Goal: Task Accomplishment & Management: Manage account settings

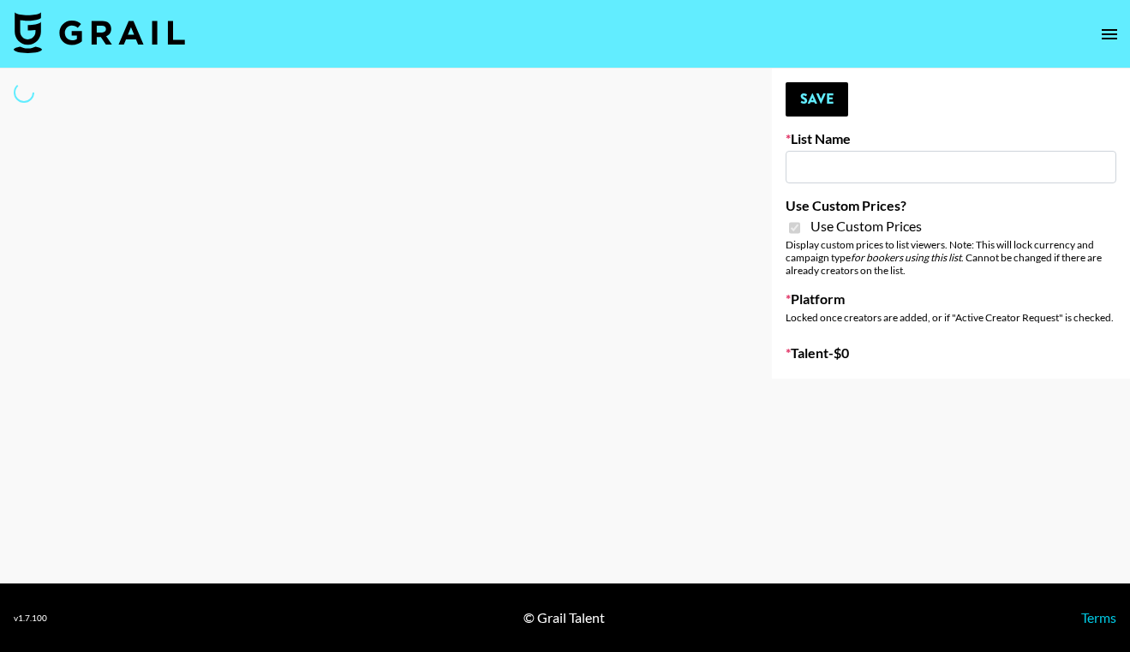
type input "Miniso Sep"
checkbox input "true"
select select "Brand"
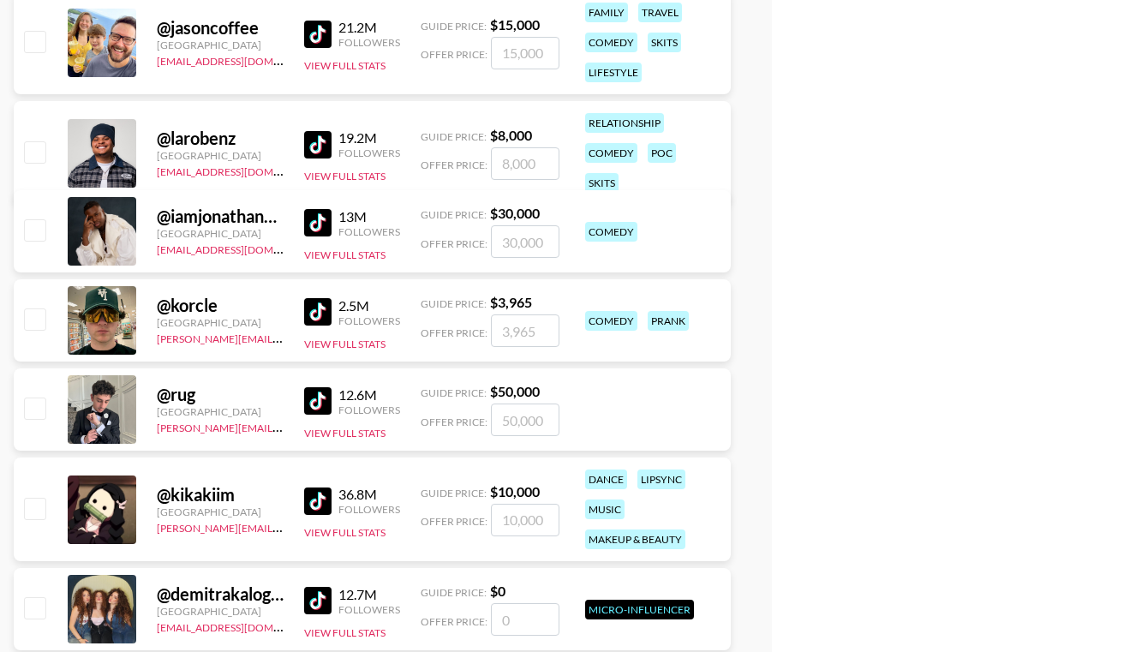
scroll to position [1435, 0]
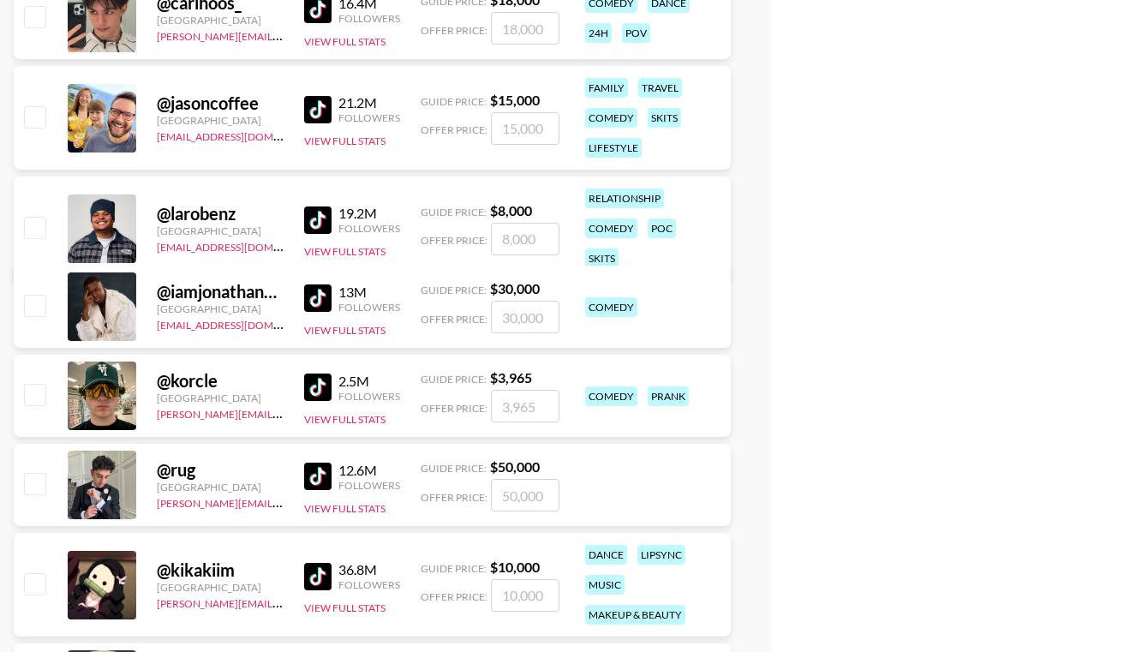
click at [310, 207] on img at bounding box center [317, 219] width 27 height 27
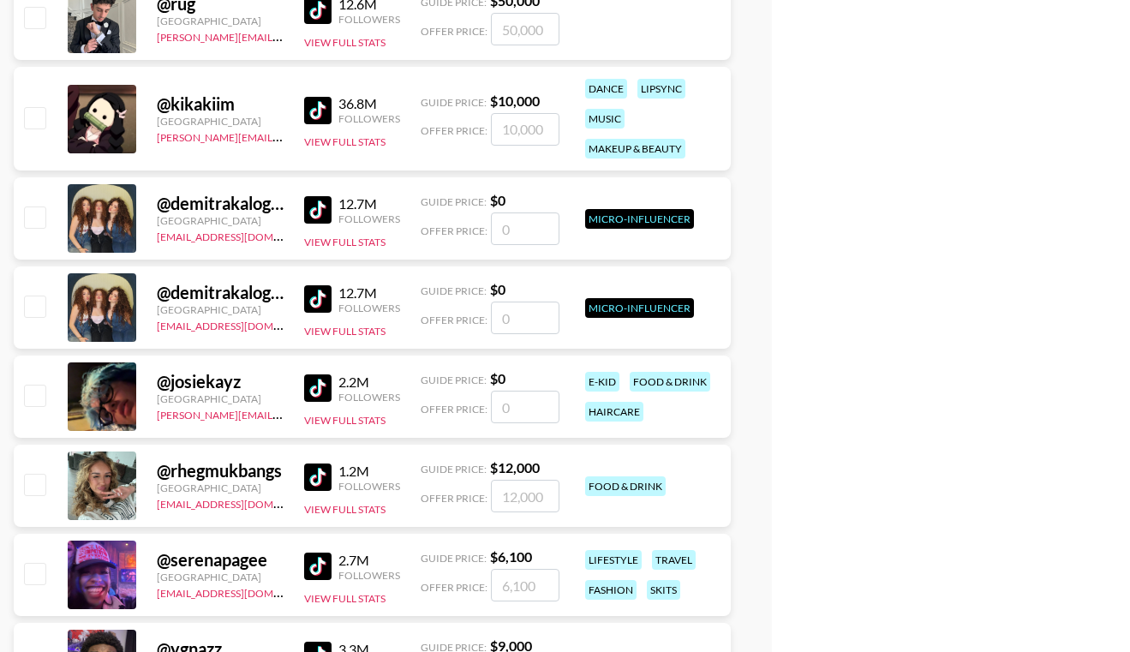
scroll to position [2021, 0]
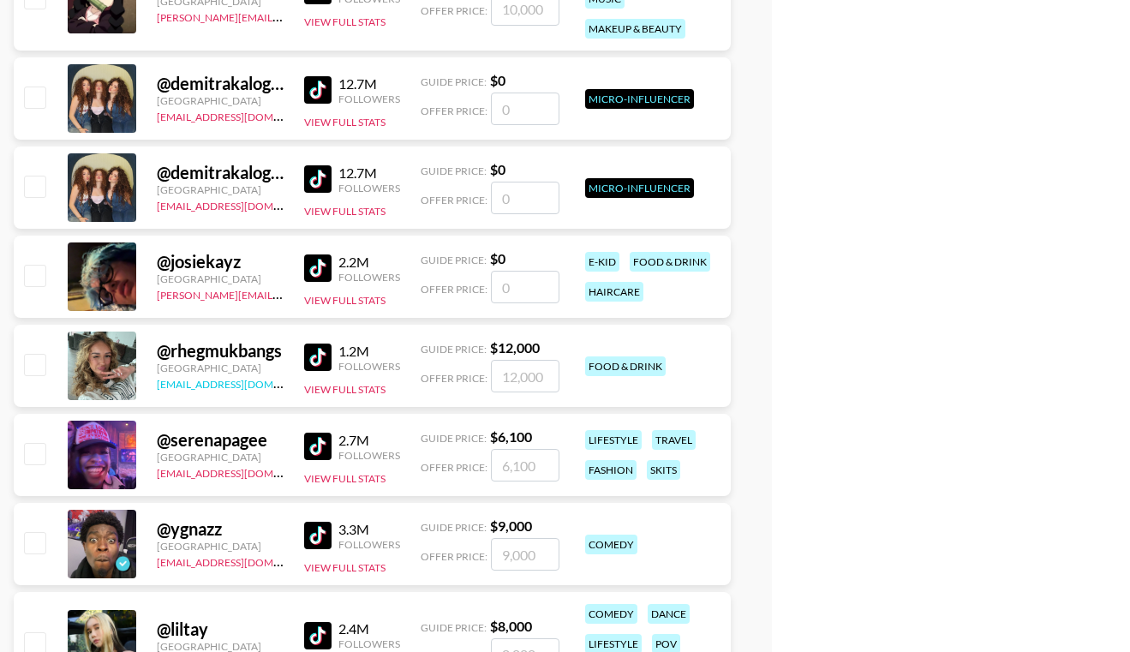
click at [234, 387] on link "[EMAIL_ADDRESS][DOMAIN_NAME]" at bounding box center [243, 382] width 172 height 16
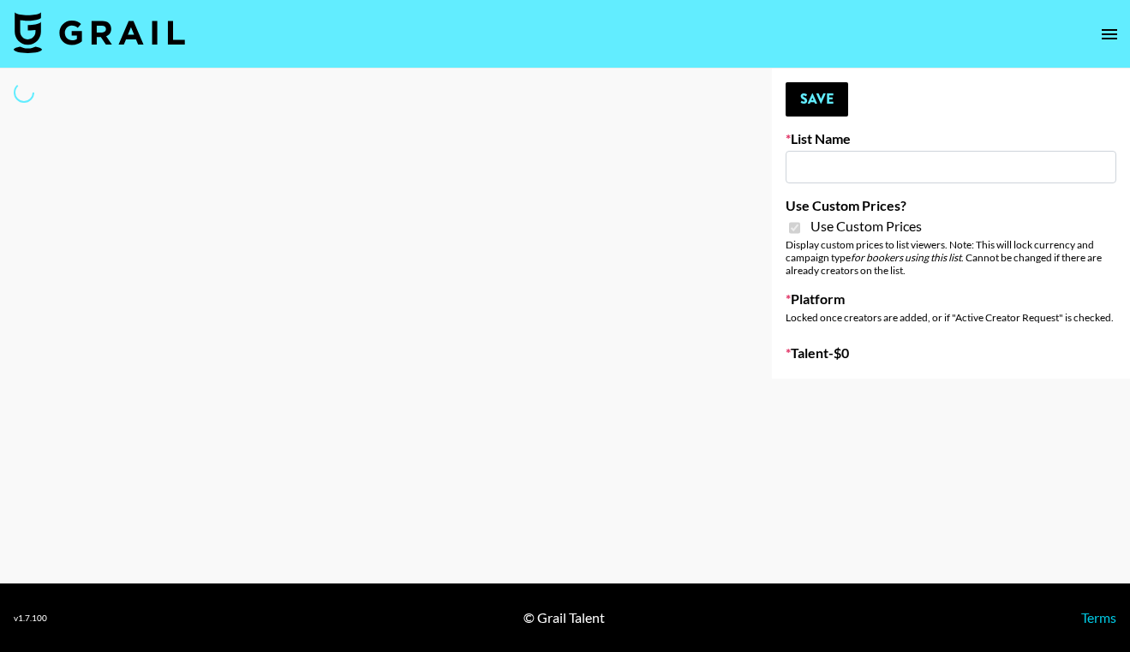
type input "Dietary Supp Brand"
checkbox input "true"
select select "Brand"
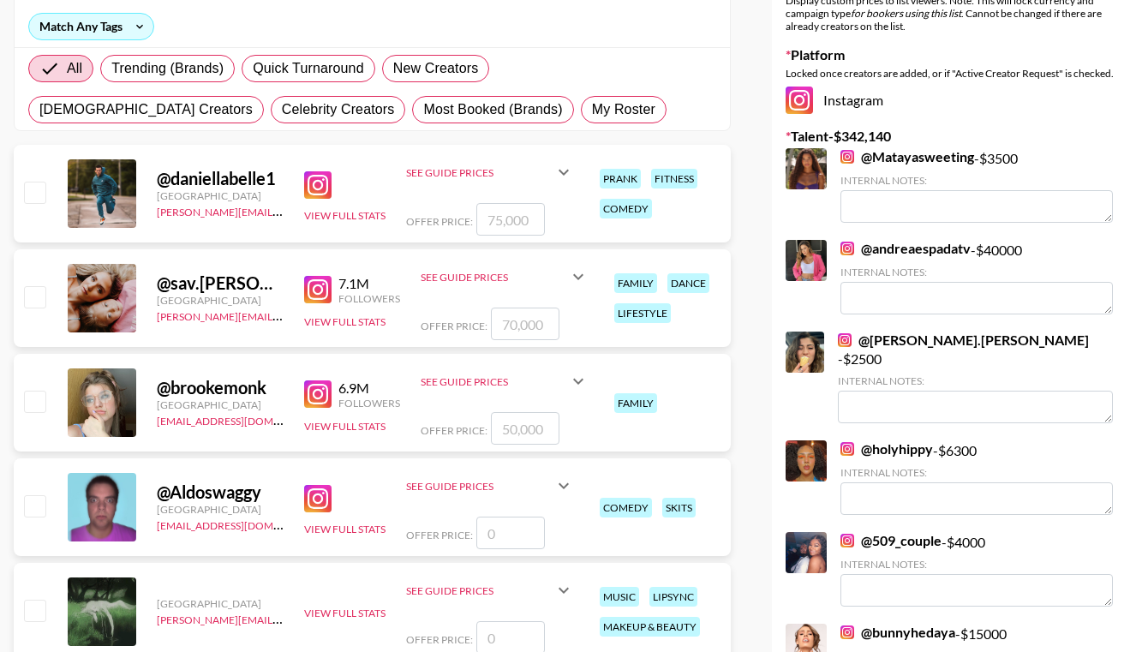
scroll to position [11, 0]
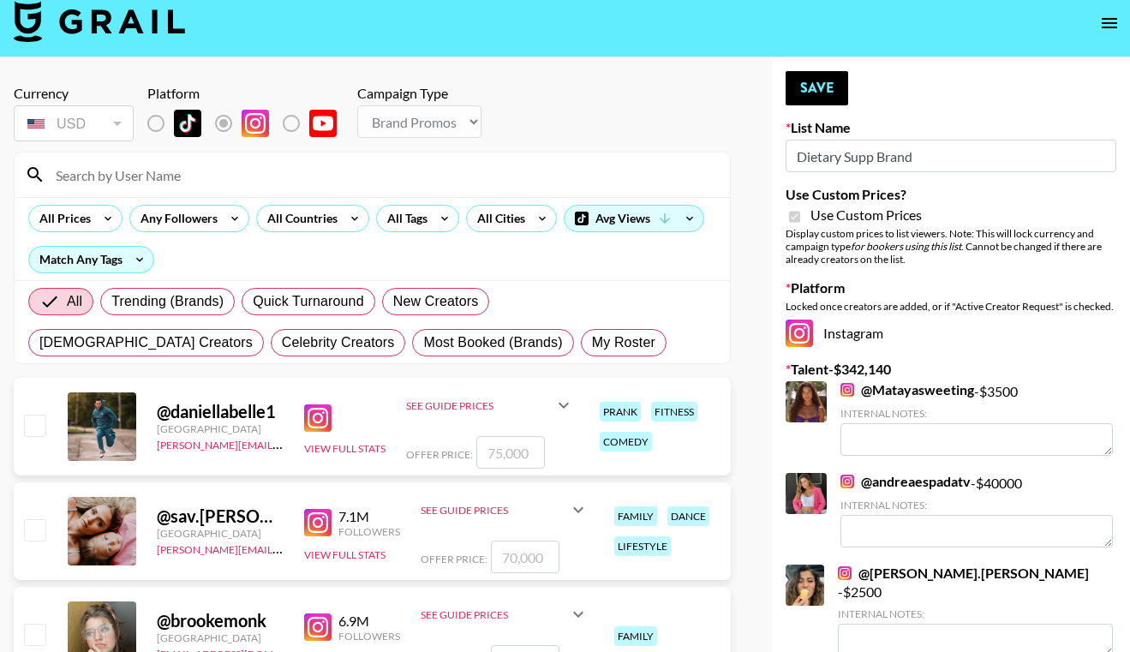
click at [314, 410] on img at bounding box center [317, 417] width 27 height 27
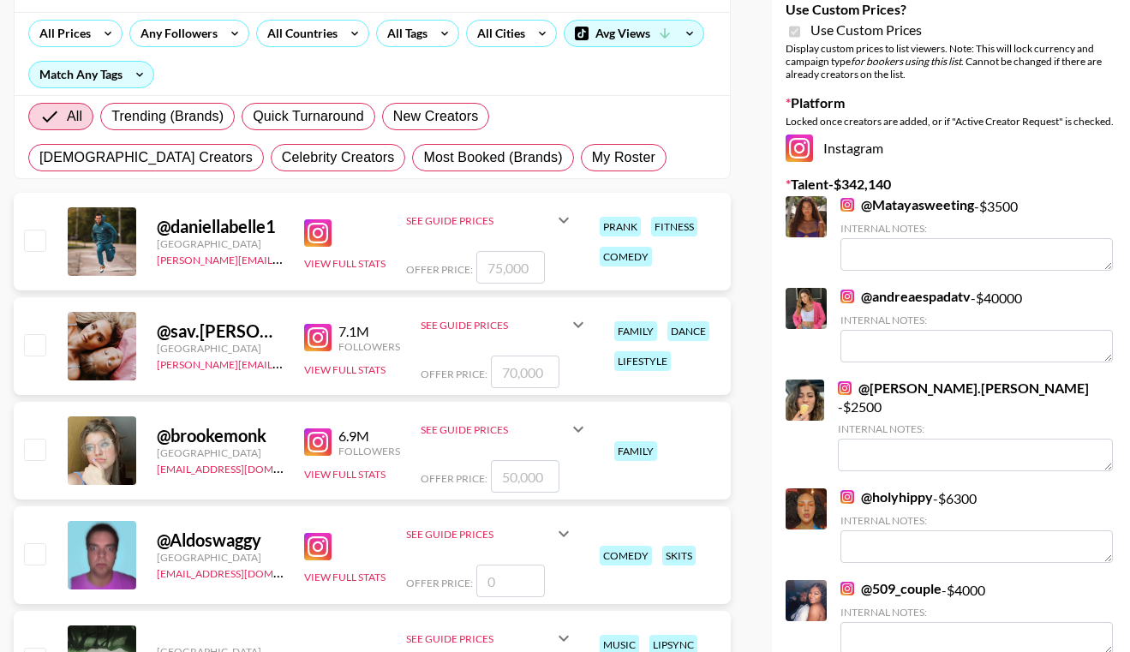
scroll to position [199, 0]
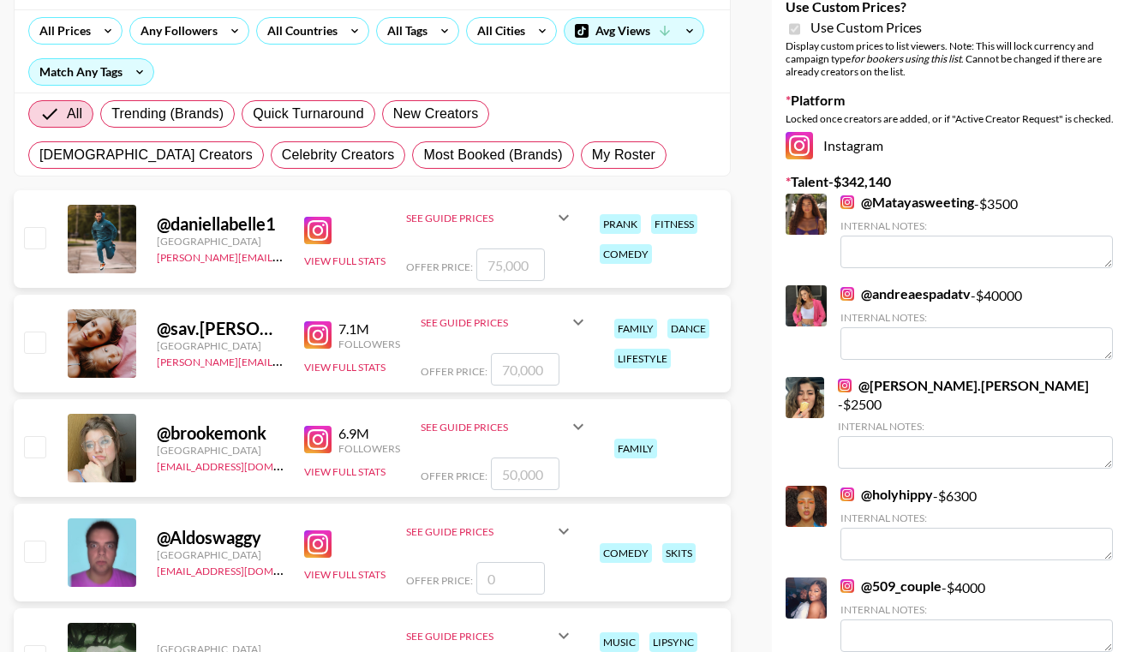
click at [238, 327] on div "@ sav.labrant" at bounding box center [220, 328] width 127 height 21
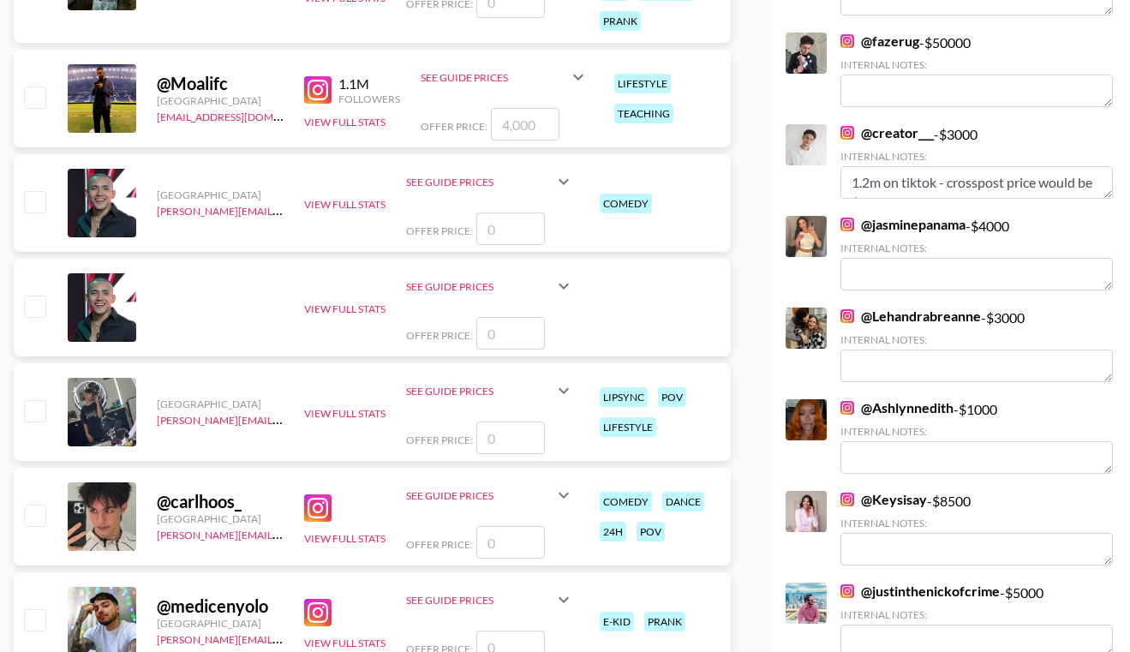
scroll to position [1853, 0]
